Goal: Find specific page/section: Find specific page/section

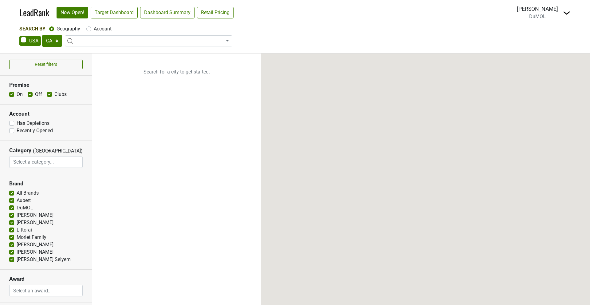
select select "CA"
select select
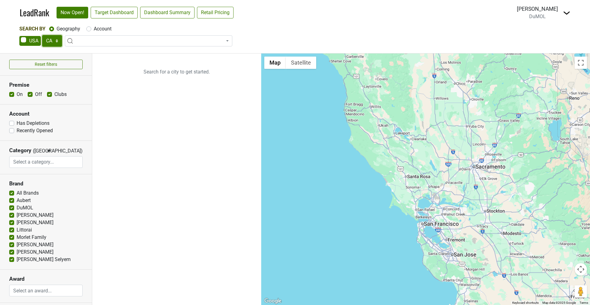
click at [49, 40] on select "AK AL AR AZ CA CO CT DC DE FL GA HI IA ID IL IN KS KY LA MA MD ME MI MN MO MS M…" at bounding box center [52, 41] width 20 height 12
select select "TN"
click at [113, 9] on link "Target Dashboard" at bounding box center [114, 13] width 47 height 12
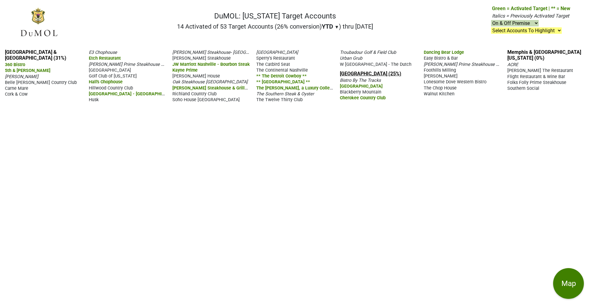
click at [397, 77] on link "[GEOGRAPHIC_DATA] (25%)" at bounding box center [370, 74] width 61 height 6
